Goal: Contribute content: Add original content to the website for others to see

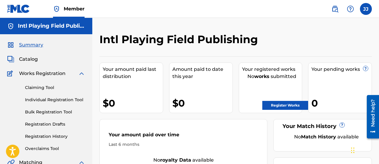
click at [30, 58] on span "Catalog" at bounding box center [28, 59] width 19 height 7
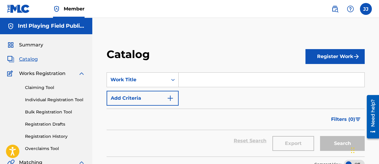
click at [172, 81] on div "Search Form" at bounding box center [172, 79] width 11 height 11
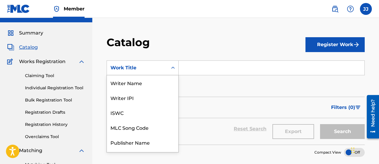
scroll to position [13, 0]
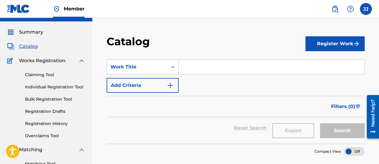
click at [186, 40] on div "Catalog" at bounding box center [205, 44] width 199 height 18
click at [335, 43] on button "Register Work" at bounding box center [334, 43] width 59 height 15
click at [331, 77] on link "By File Upload" at bounding box center [334, 77] width 59 height 14
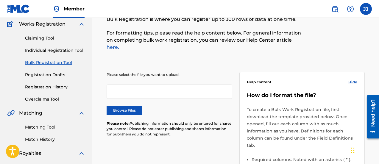
scroll to position [74, 0]
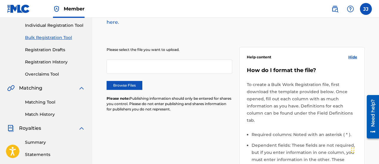
click at [127, 81] on label "Browse Files" at bounding box center [124, 85] width 36 height 9
click at [0, 0] on input "Browse Files" at bounding box center [0, 0] width 0 height 0
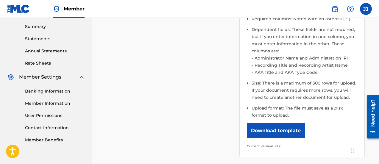
scroll to position [264, 0]
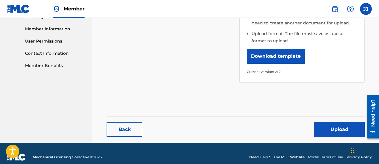
click at [339, 122] on button "Upload" at bounding box center [339, 129] width 51 height 15
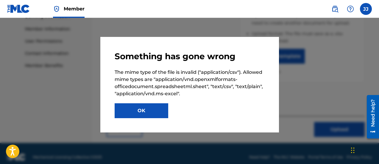
click at [145, 108] on button "OK" at bounding box center [141, 110] width 54 height 15
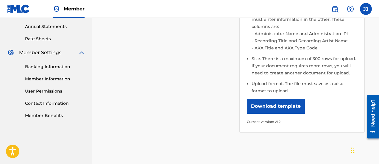
scroll to position [215, 0]
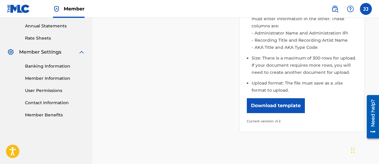
click at [272, 99] on button "Download template" at bounding box center [275, 105] width 58 height 15
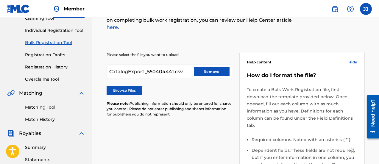
scroll to position [66, 0]
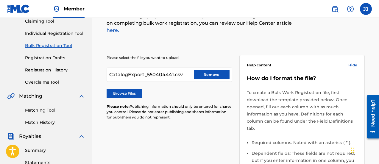
click at [83, 70] on link "Registration History" at bounding box center [55, 70] width 60 height 6
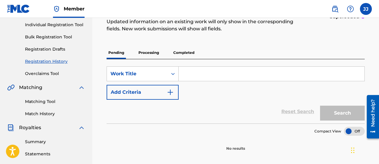
scroll to position [74, 0]
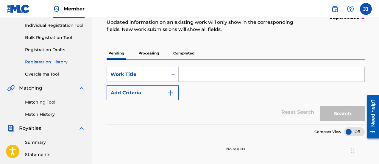
click at [171, 95] on img "Search Form" at bounding box center [170, 92] width 7 height 7
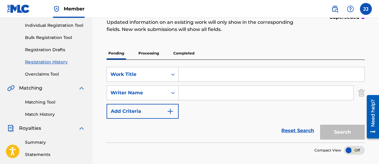
click at [170, 75] on icon "Search Form" at bounding box center [173, 74] width 6 height 6
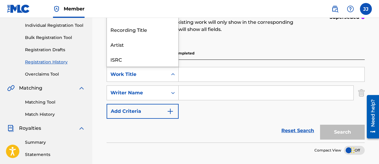
scroll to position [15, 0]
click at [230, 37] on div "Registration History Registration History is a record of new work submissions o…" at bounding box center [205, 6] width 199 height 67
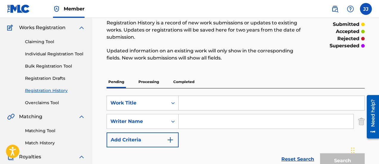
scroll to position [49, 0]
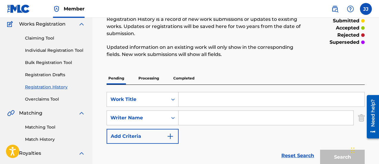
click at [45, 61] on link "Bulk Registration Tool" at bounding box center [55, 62] width 60 height 6
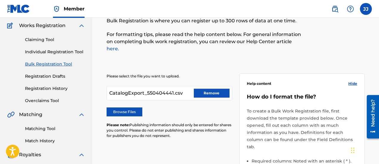
scroll to position [49, 0]
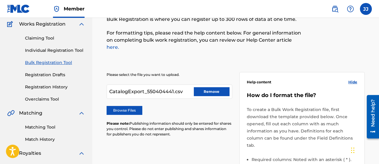
click at [208, 87] on button "Remove" at bounding box center [212, 91] width 36 height 9
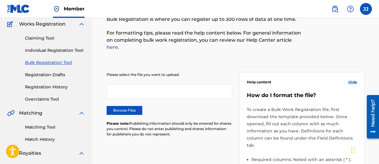
click at [125, 106] on label "Browse Files" at bounding box center [124, 110] width 36 height 9
click at [0, 0] on input "Browse Files" at bounding box center [0, 0] width 0 height 0
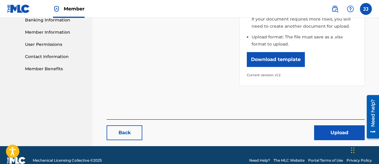
scroll to position [264, 0]
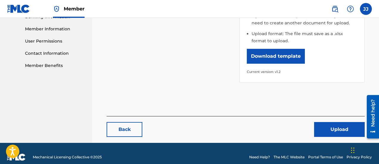
click at [332, 122] on button "Upload" at bounding box center [339, 129] width 51 height 15
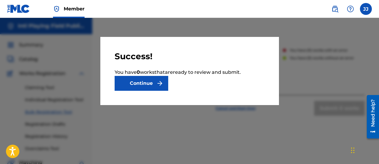
click at [149, 82] on button "Continue" at bounding box center [141, 83] width 54 height 15
